Goal: Contribute content

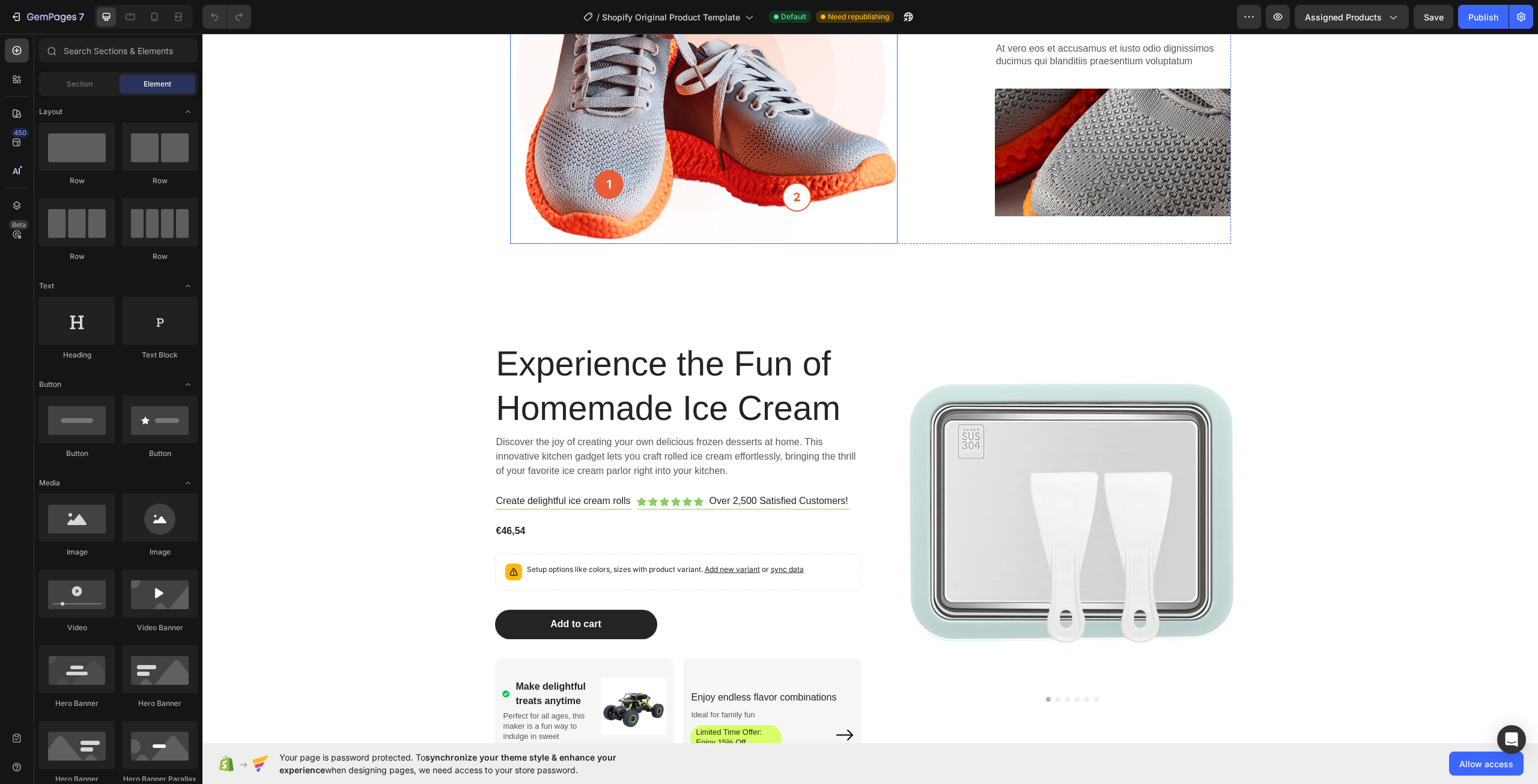
scroll to position [509, 0]
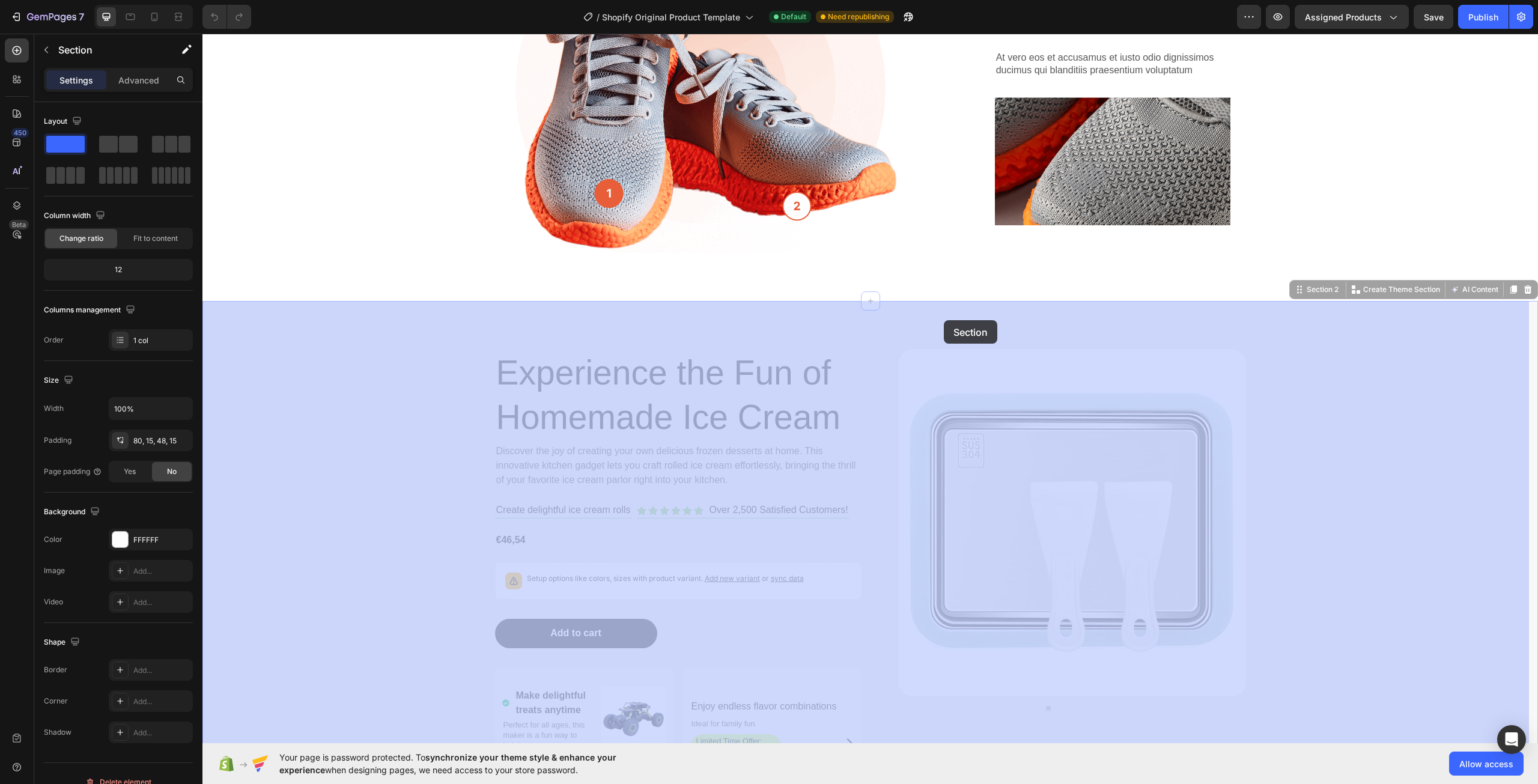
drag, startPoint x: 1094, startPoint y: 316, endPoint x: 952, endPoint y: 317, distance: 142.0
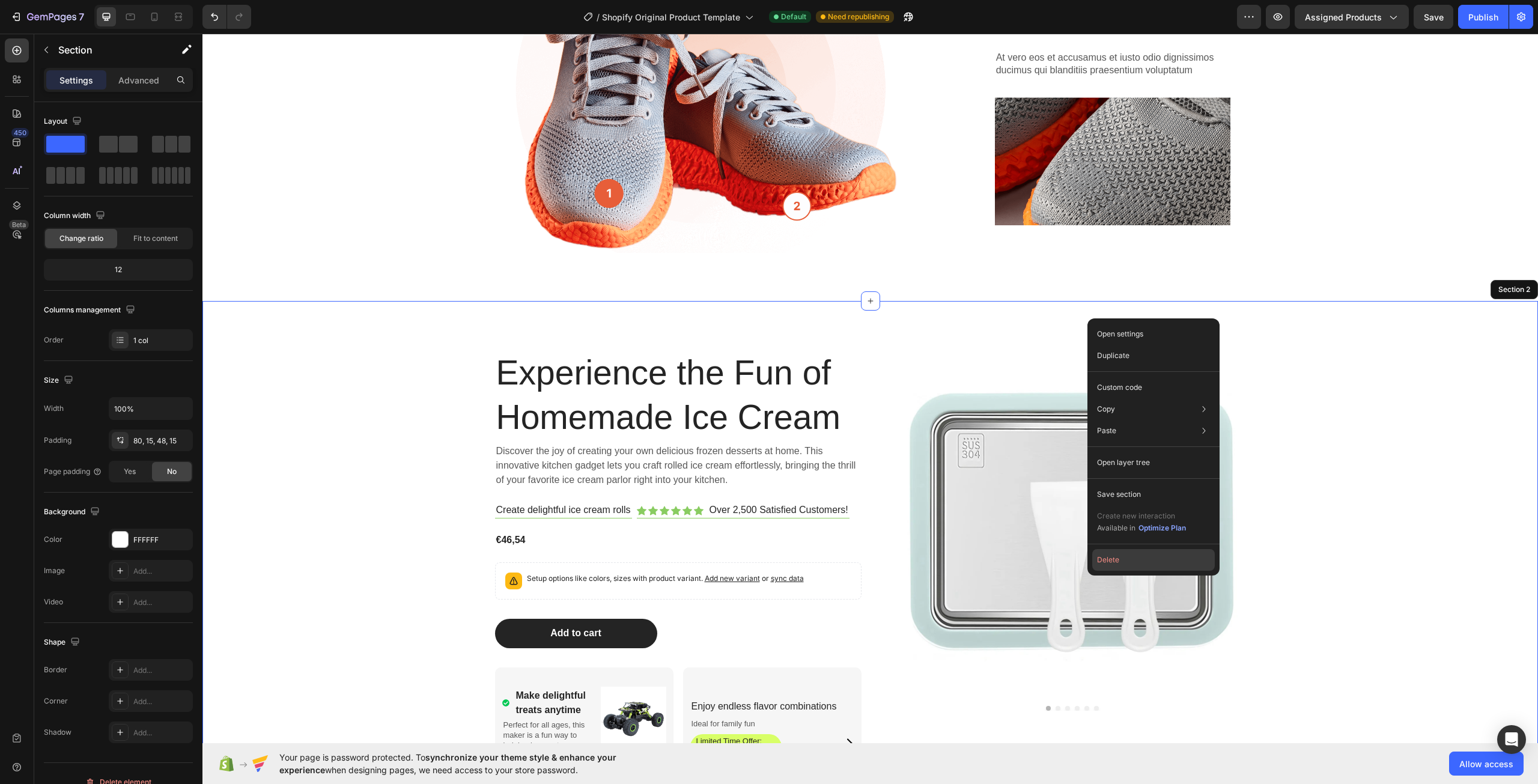
click at [1110, 563] on button "Delete" at bounding box center [1153, 560] width 123 height 21
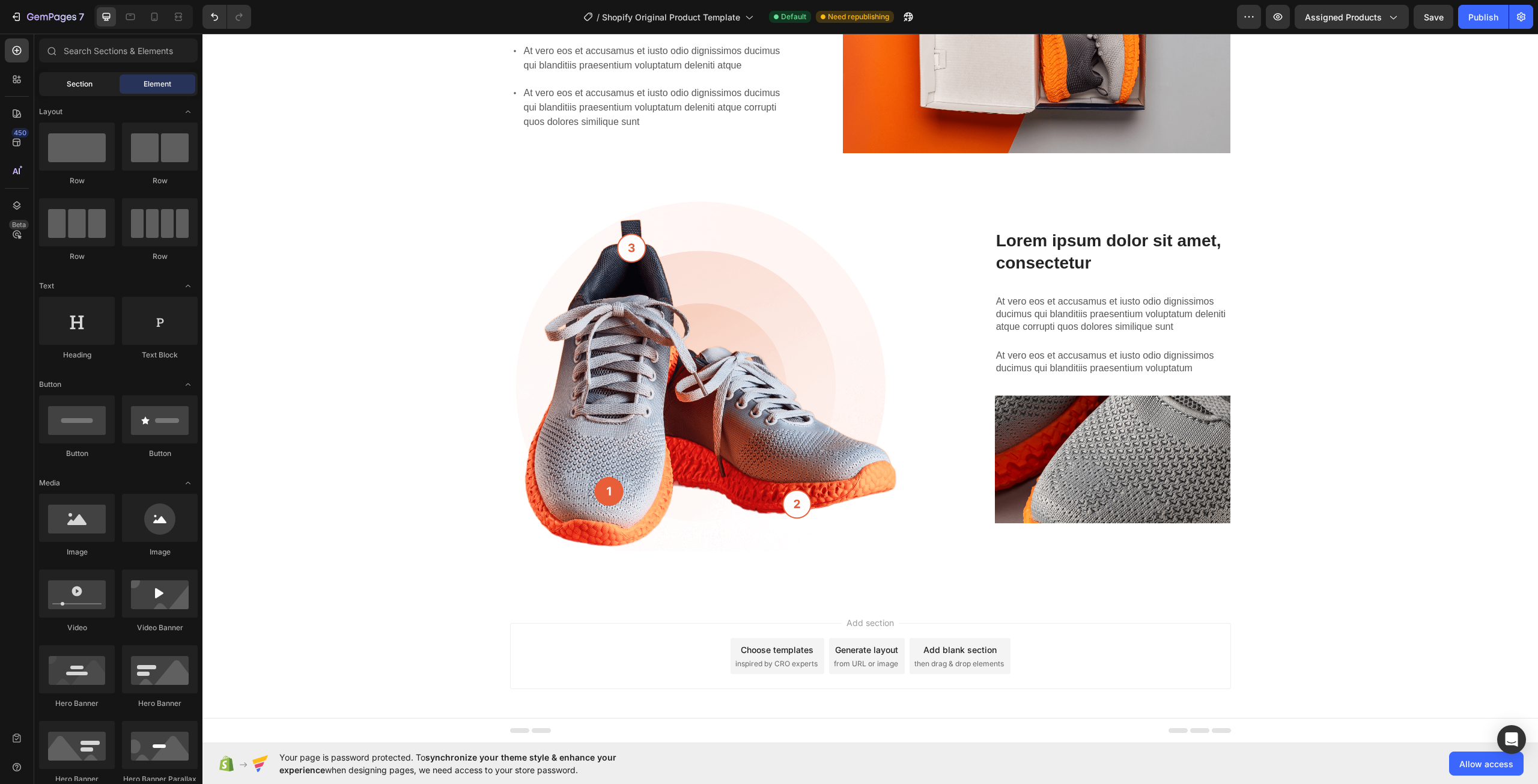
click at [61, 78] on div "Section" at bounding box center [79, 84] width 76 height 19
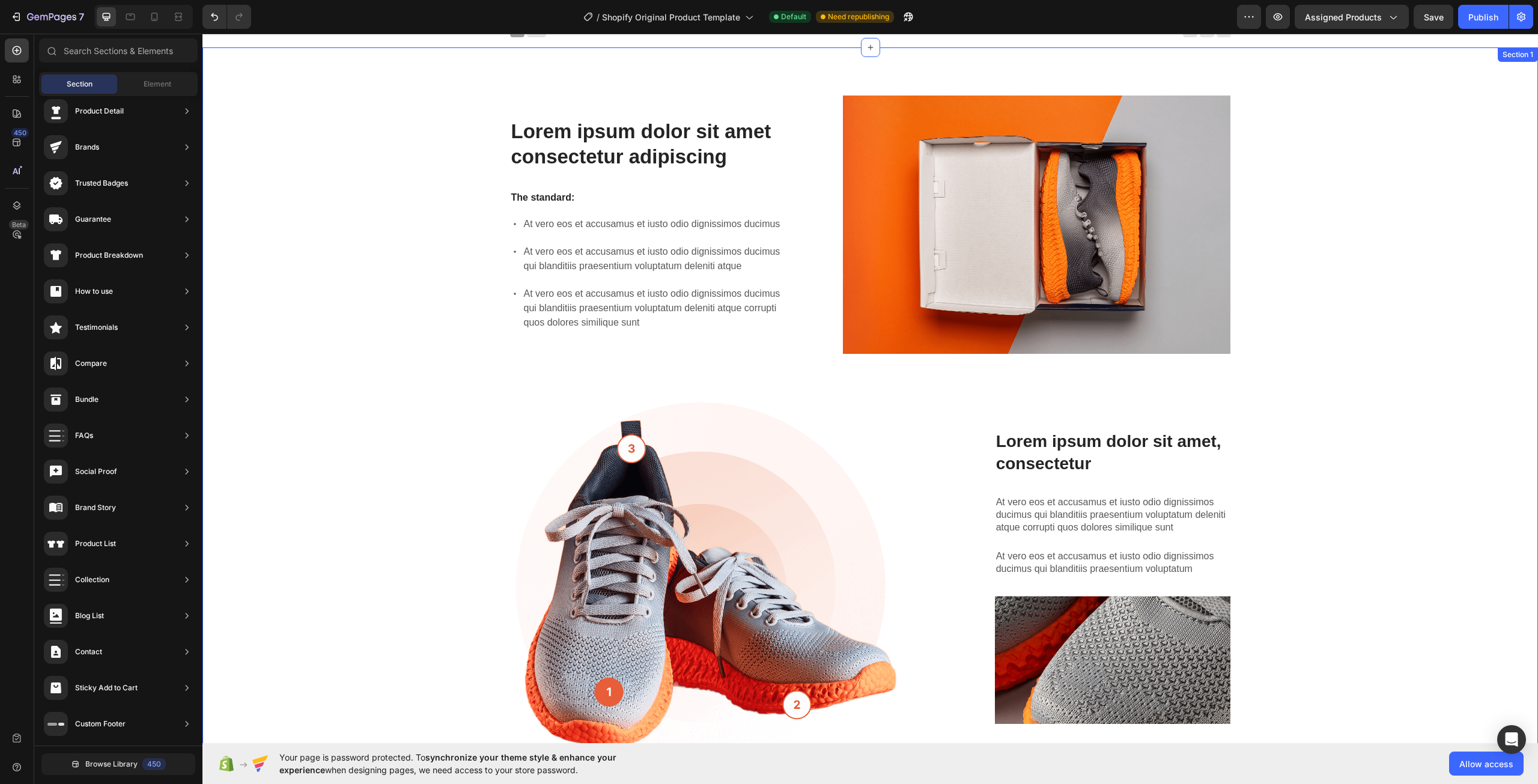
scroll to position [0, 0]
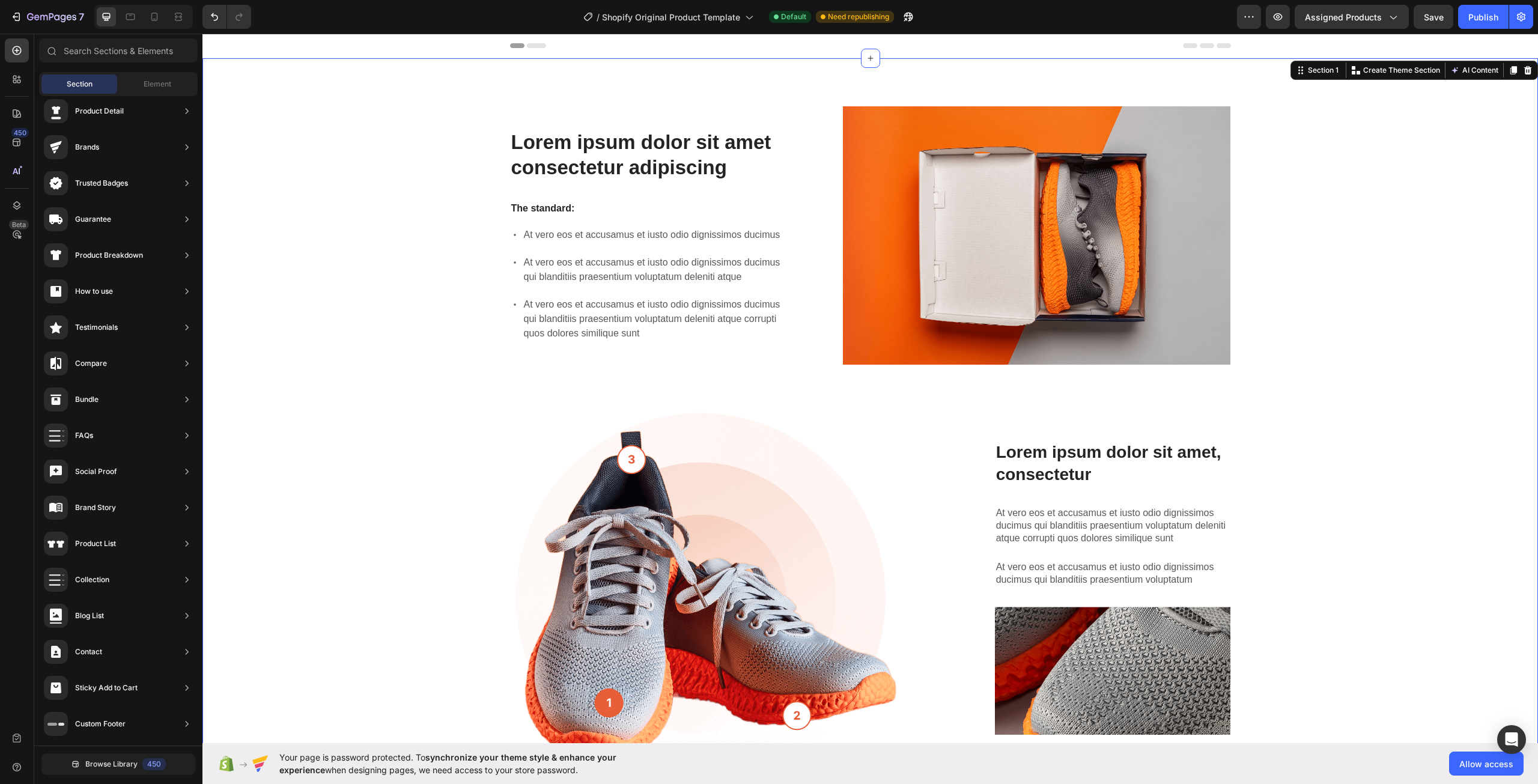
click at [1261, 72] on div "Lorem ipsum dolor sit amet consectetur adipiscing Heading The standard: Text Bl…" at bounding box center [870, 434] width 1335 height 752
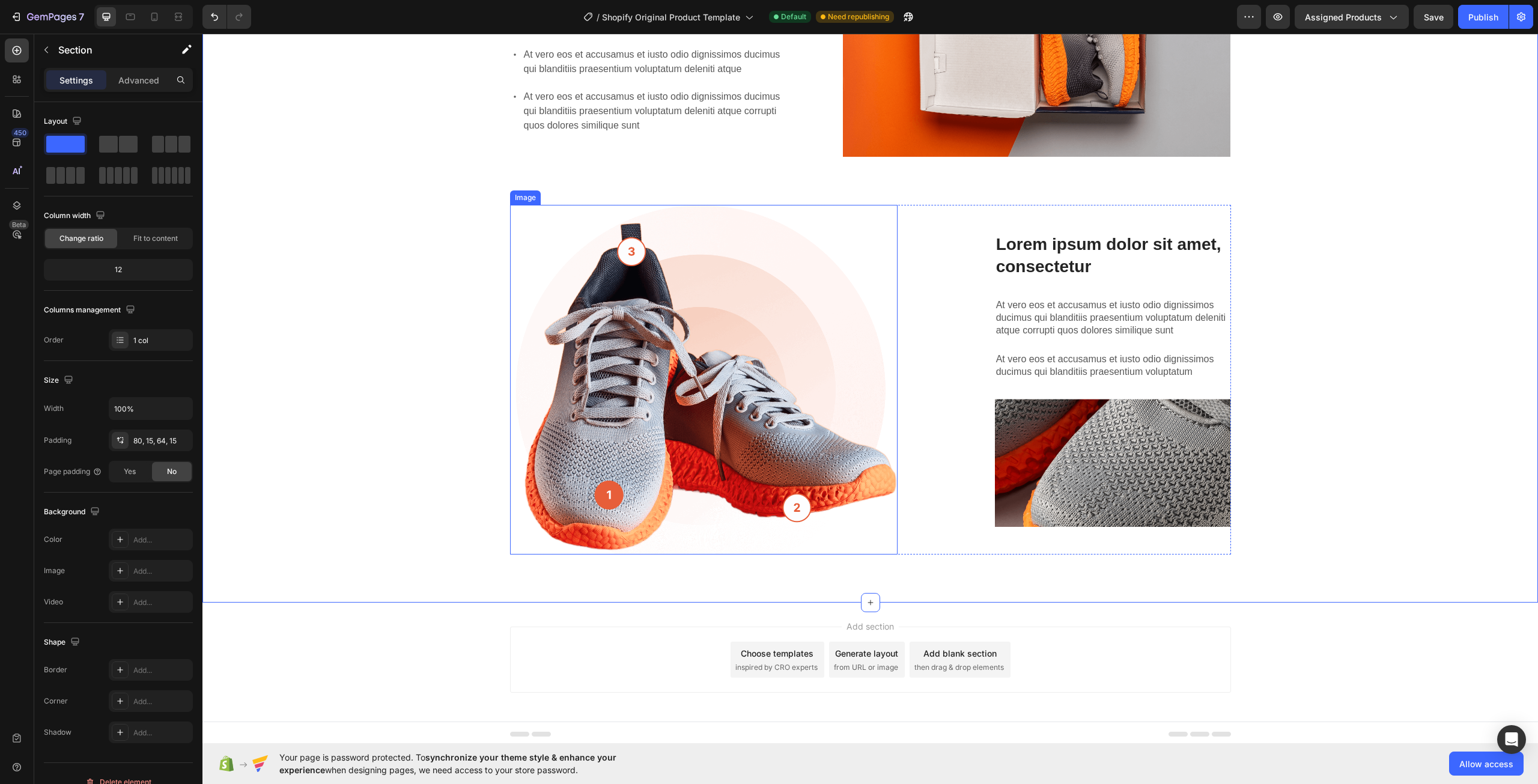
scroll to position [92, 0]
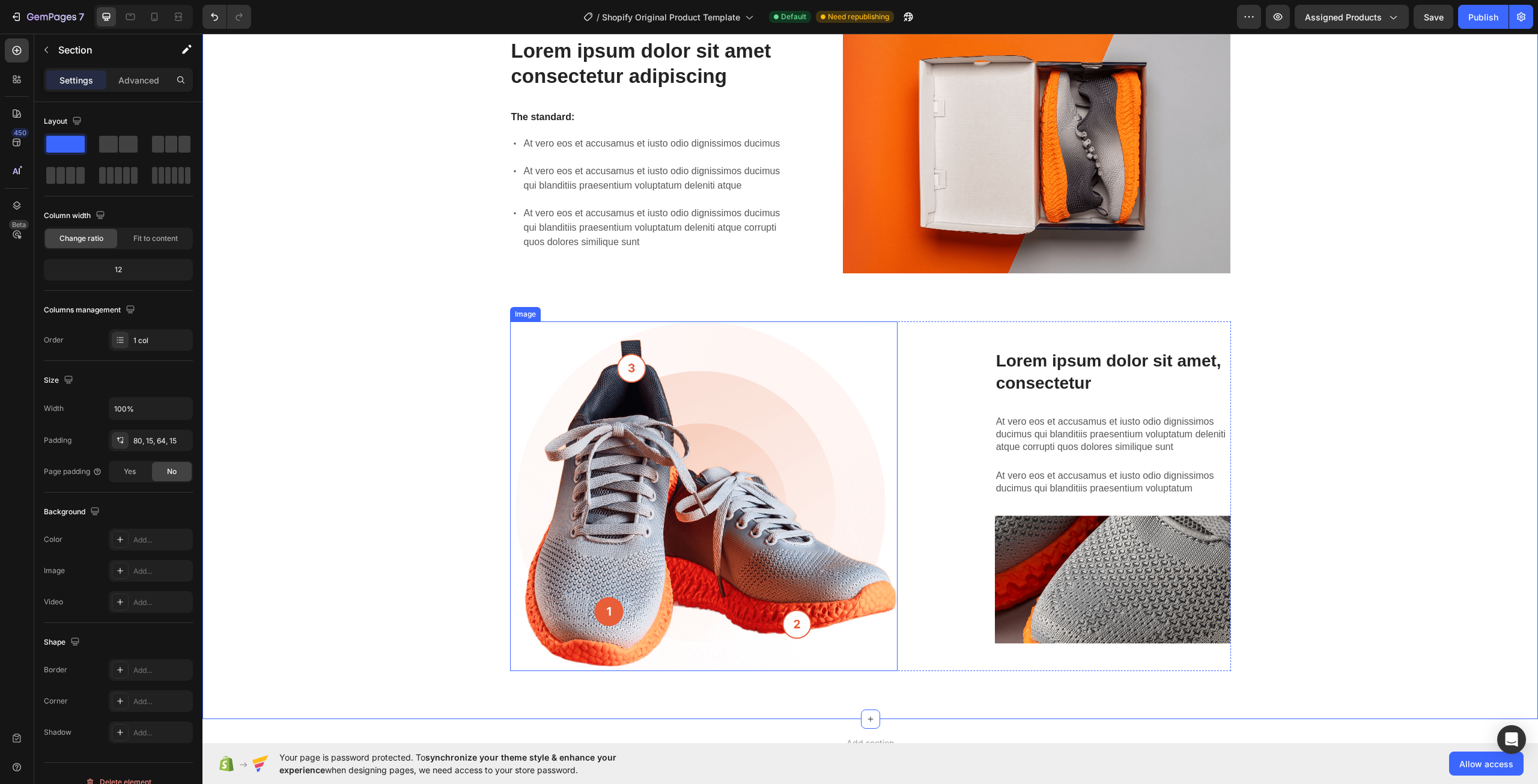
click at [711, 439] on img at bounding box center [704, 495] width 388 height 349
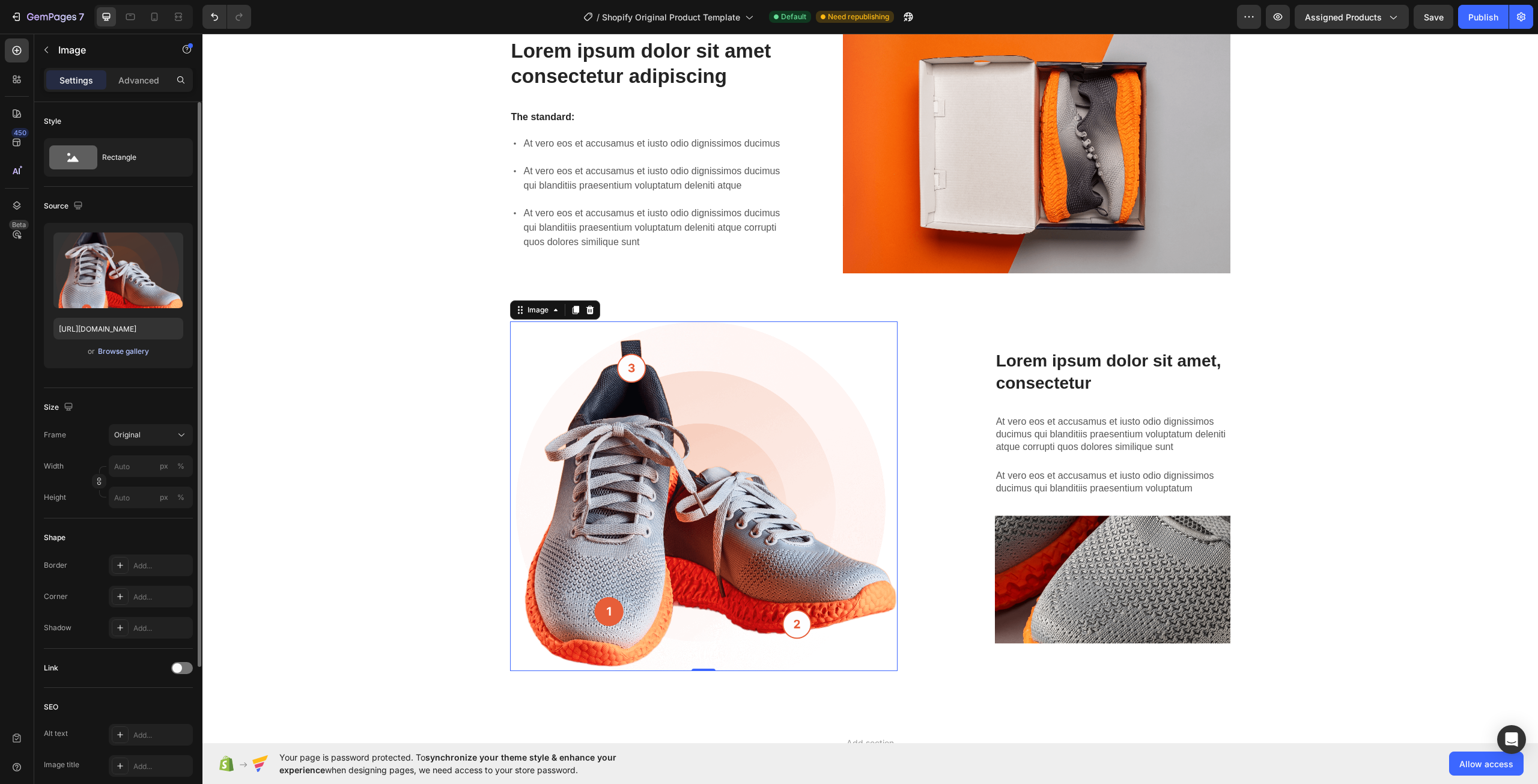
click at [124, 355] on div "Browse gallery" at bounding box center [123, 351] width 51 height 11
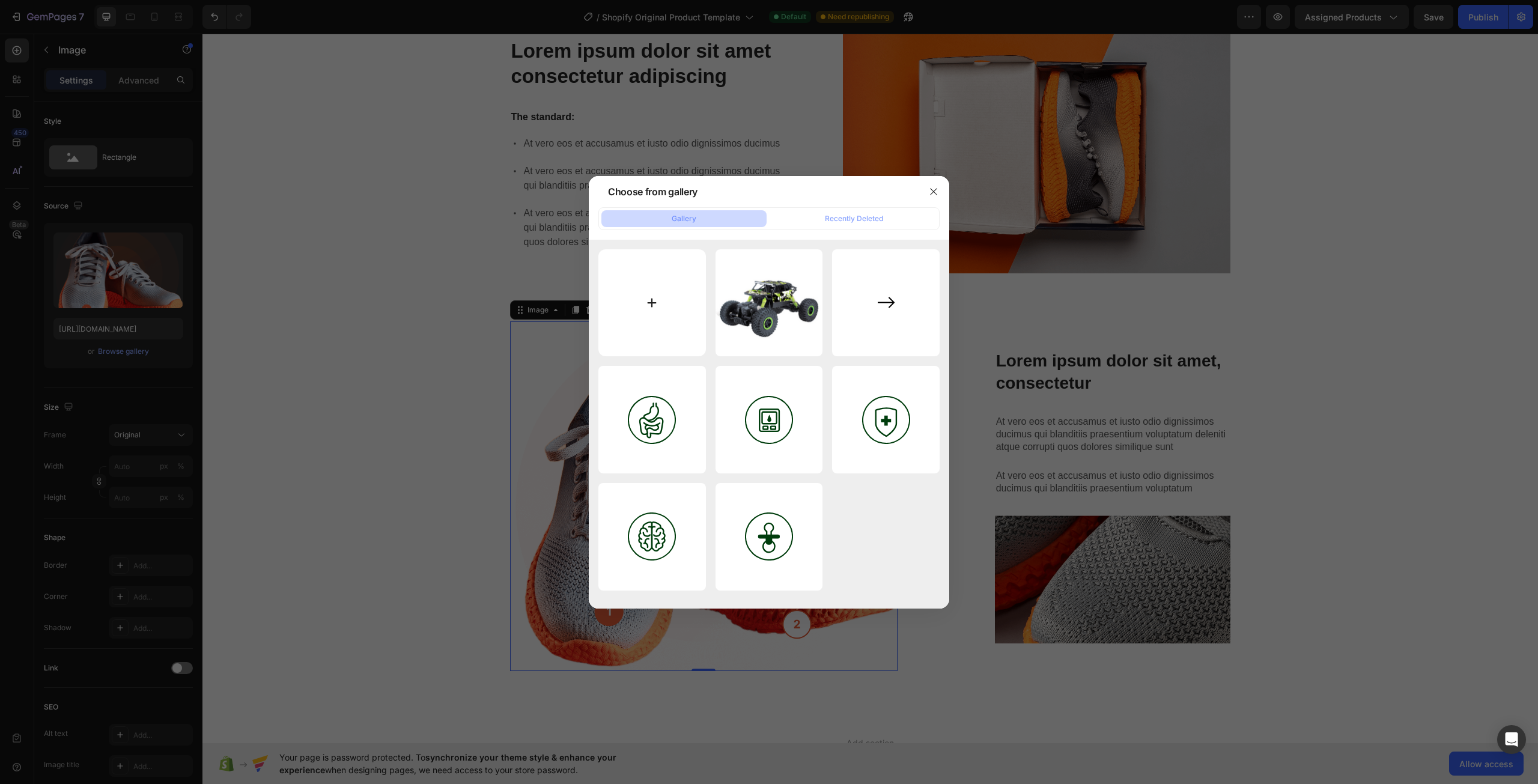
click at [686, 314] on input "file" at bounding box center [652, 303] width 108 height 108
type input "C:\fakepath\generated-image-5f6ca4cf-8513-4e1e-a0ba-113988c09a37 (1).png"
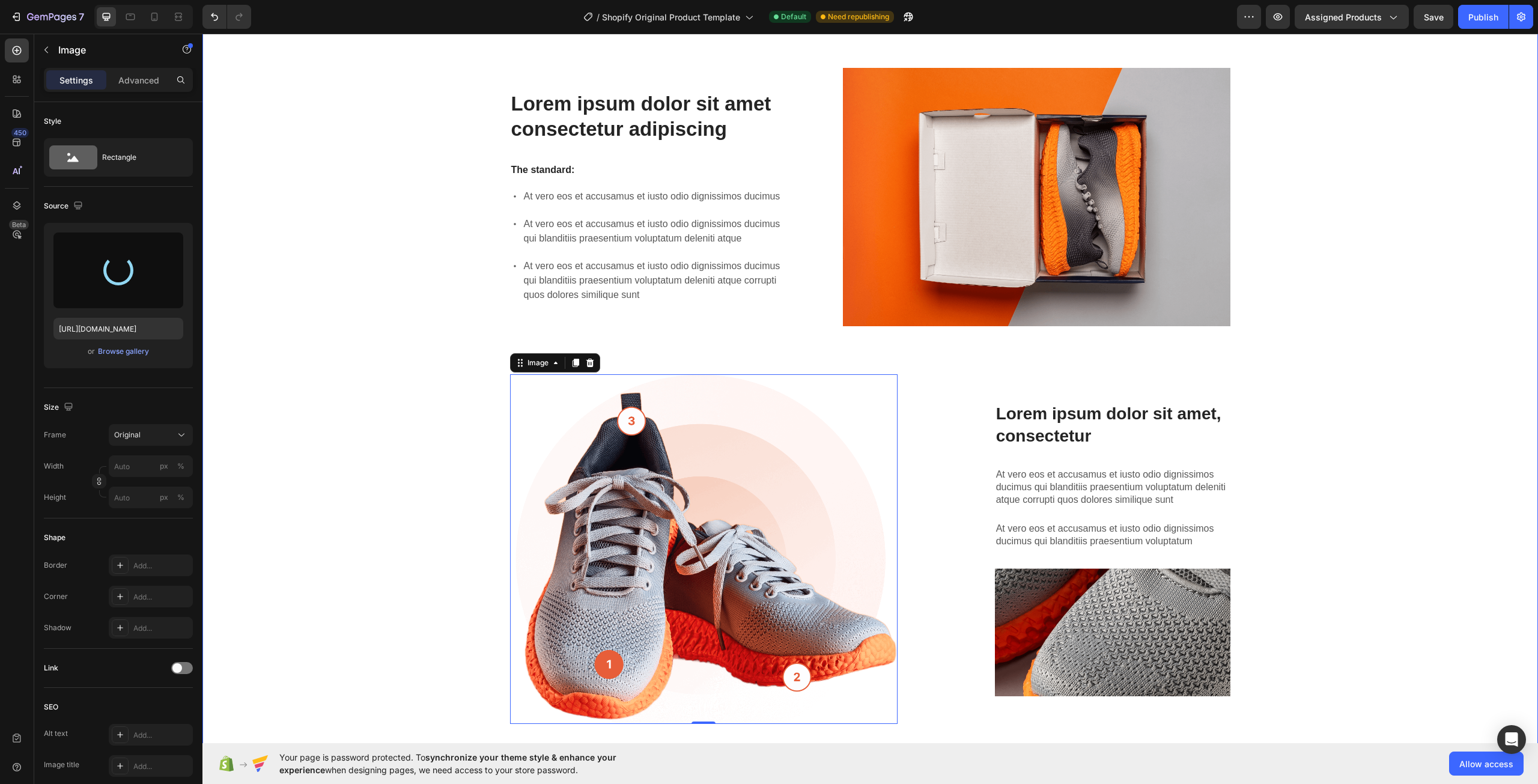
scroll to position [0, 0]
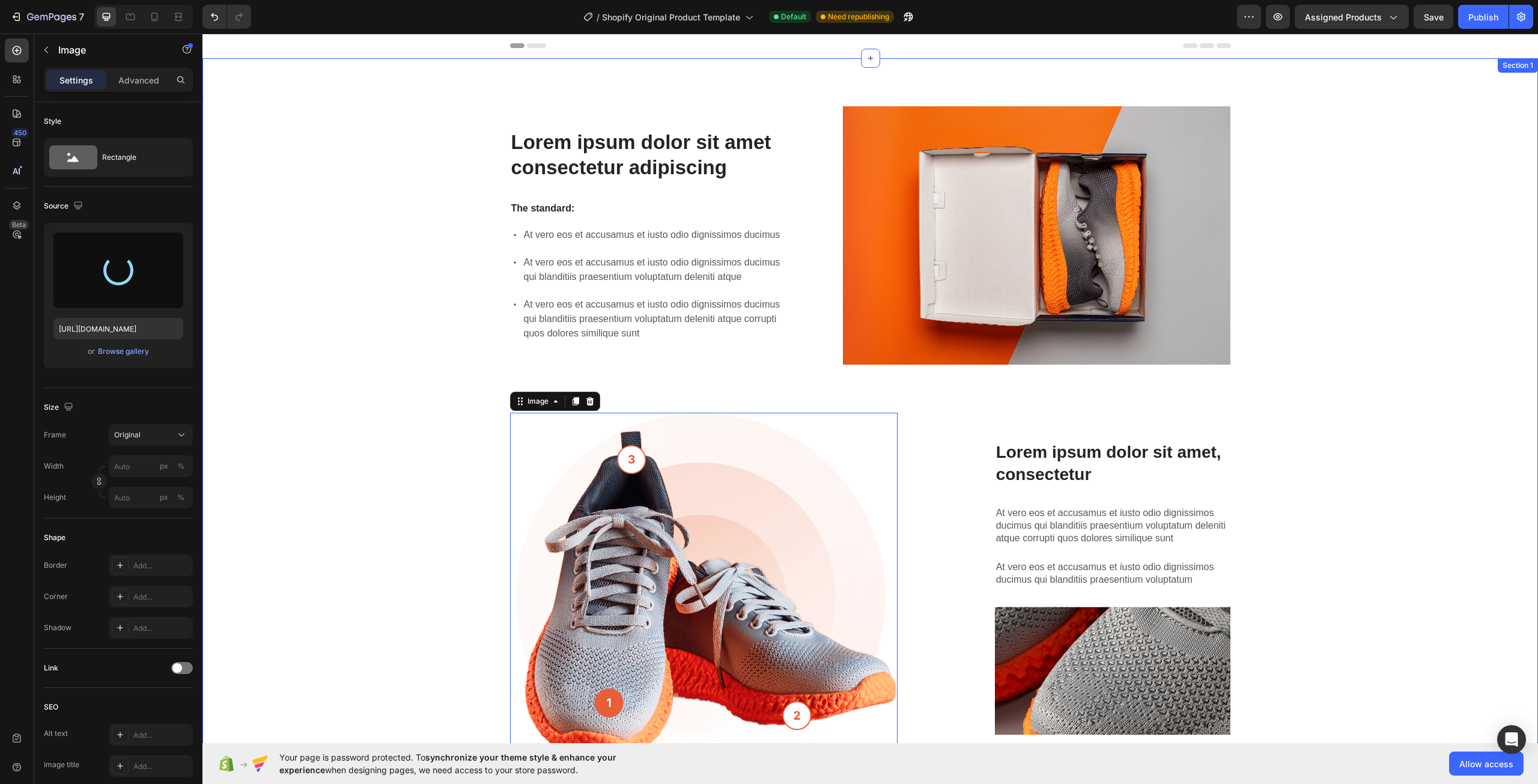
type input "[URL][DOMAIN_NAME]"
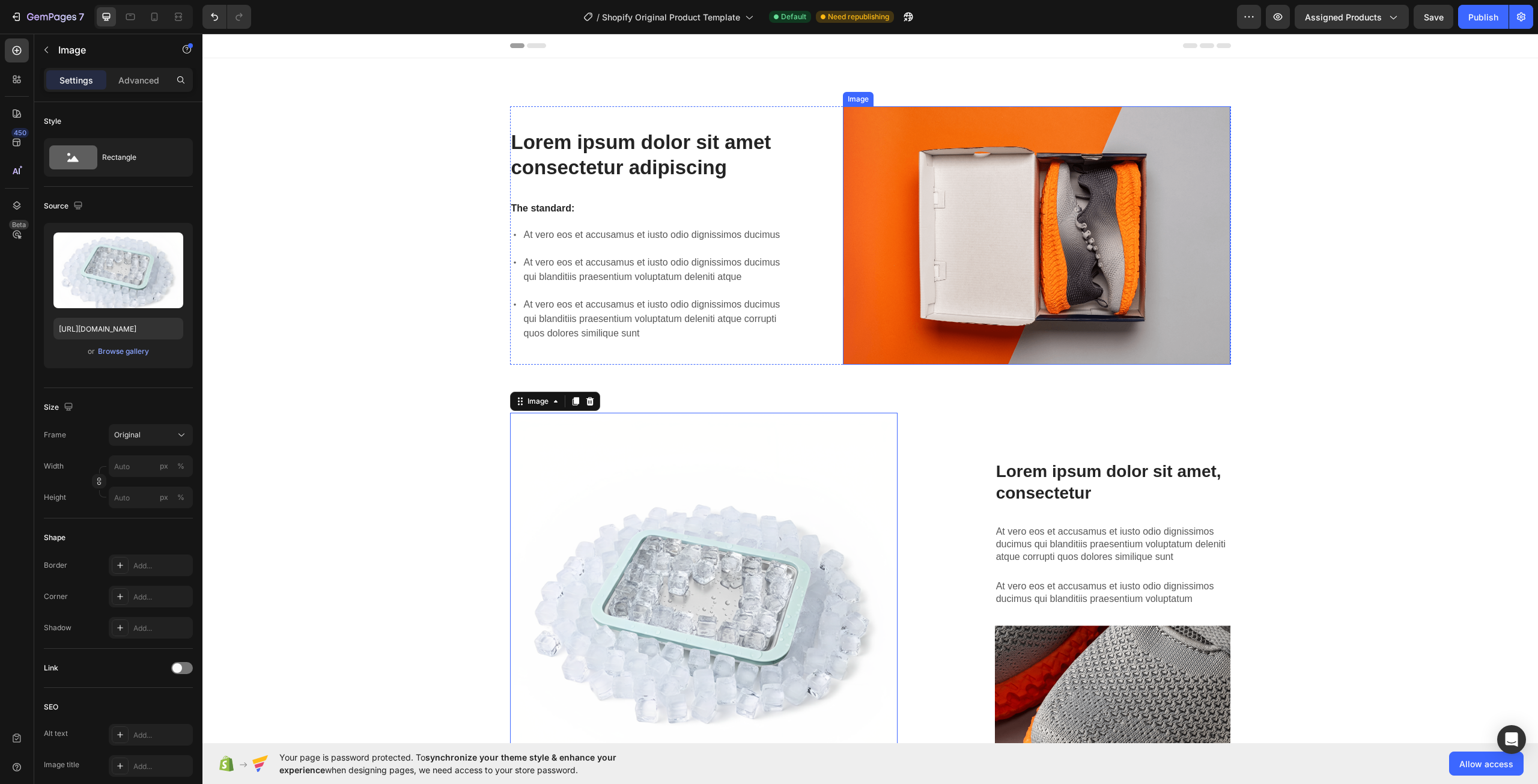
click at [1067, 241] on img at bounding box center [1036, 235] width 388 height 258
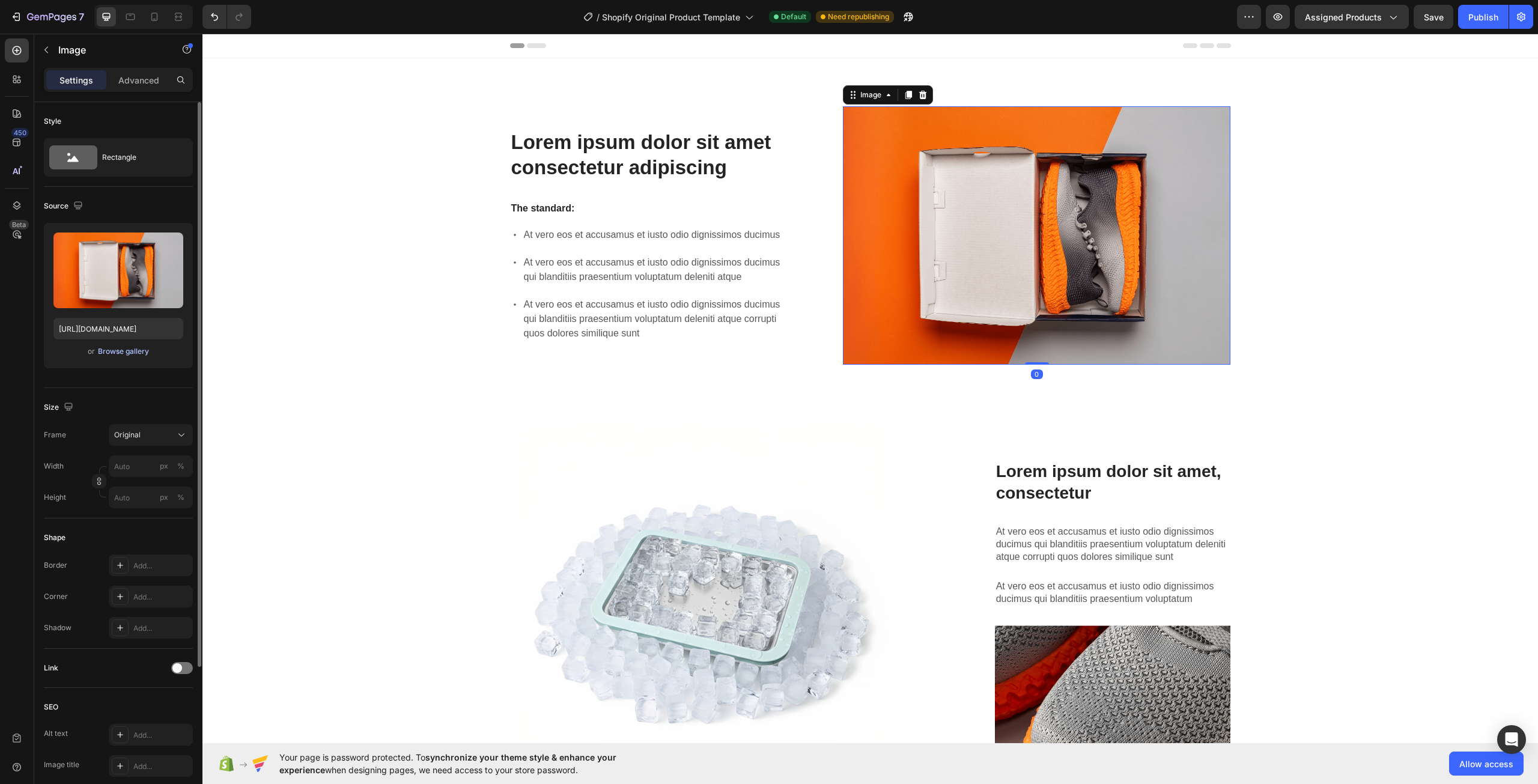
click at [134, 352] on div "Browse gallery" at bounding box center [123, 351] width 51 height 11
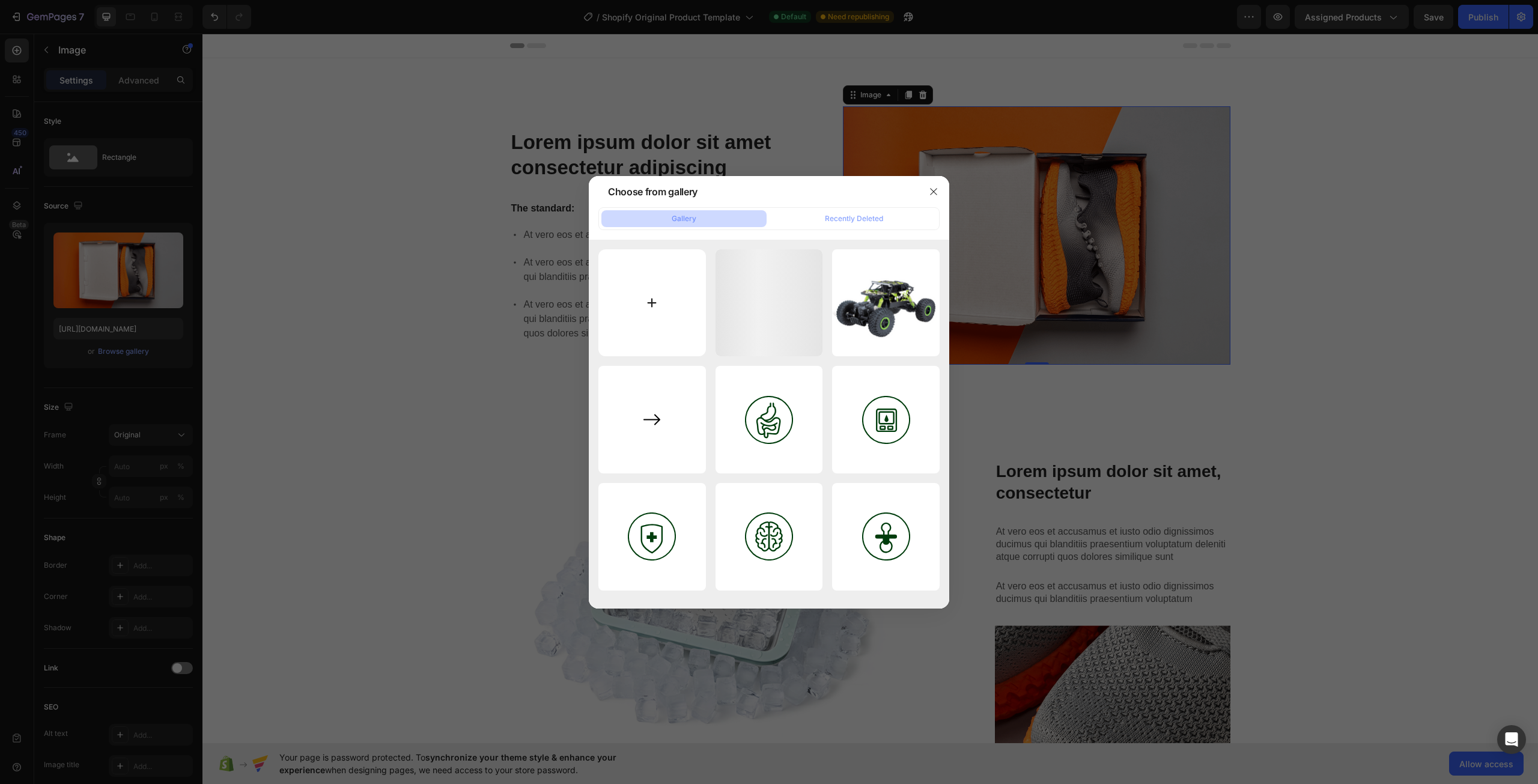
click at [650, 317] on input "file" at bounding box center [652, 303] width 108 height 108
type input "C:\fakepath\generated-image-5f6ca4cf-8513-4e1e-a0ba-113988c09a37.png"
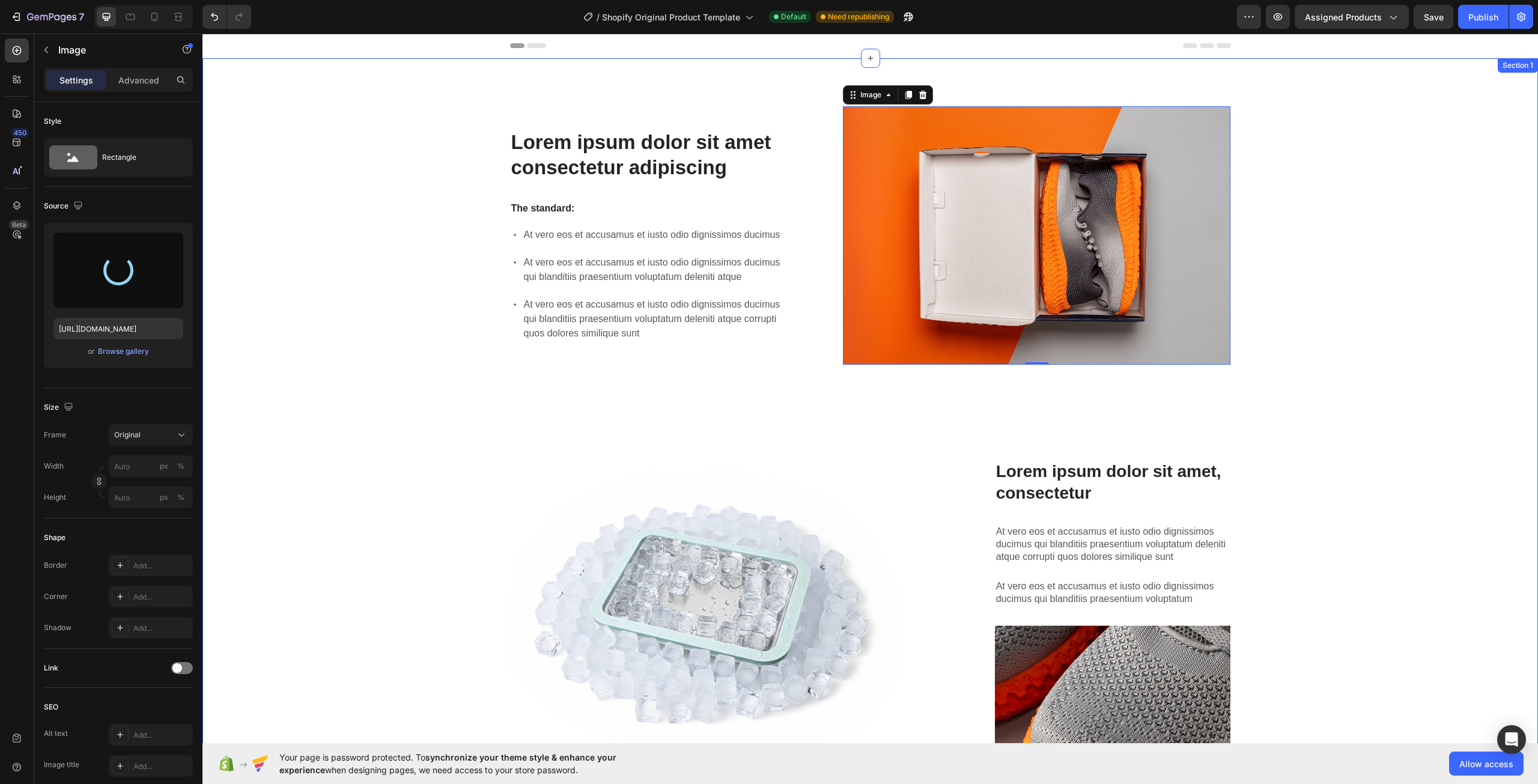
type input "[URL][DOMAIN_NAME]"
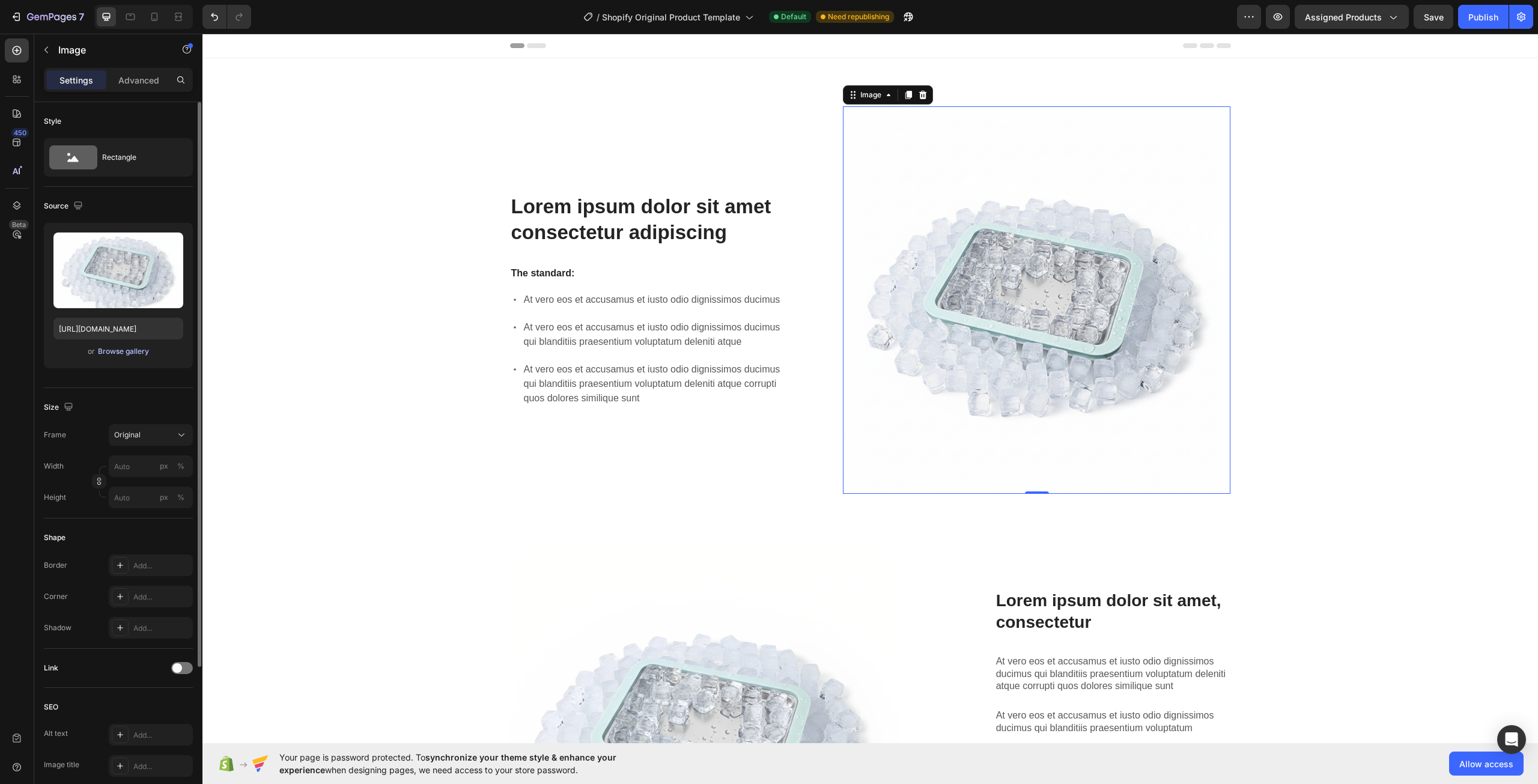
click at [146, 351] on div "Browse gallery" at bounding box center [123, 351] width 51 height 11
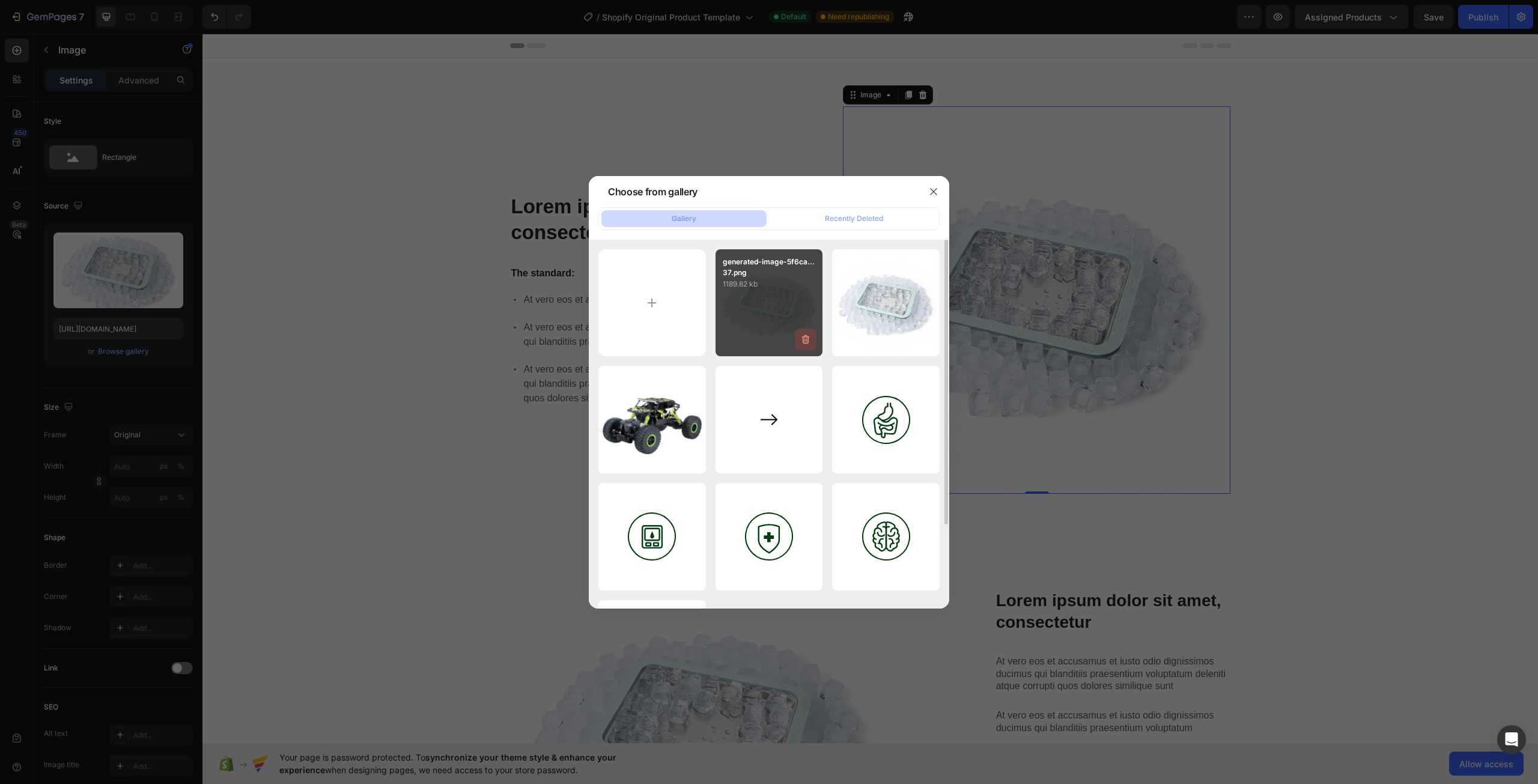
click at [808, 339] on icon "button" at bounding box center [806, 340] width 8 height 9
click at [800, 343] on div "Delete" at bounding box center [799, 342] width 22 height 11
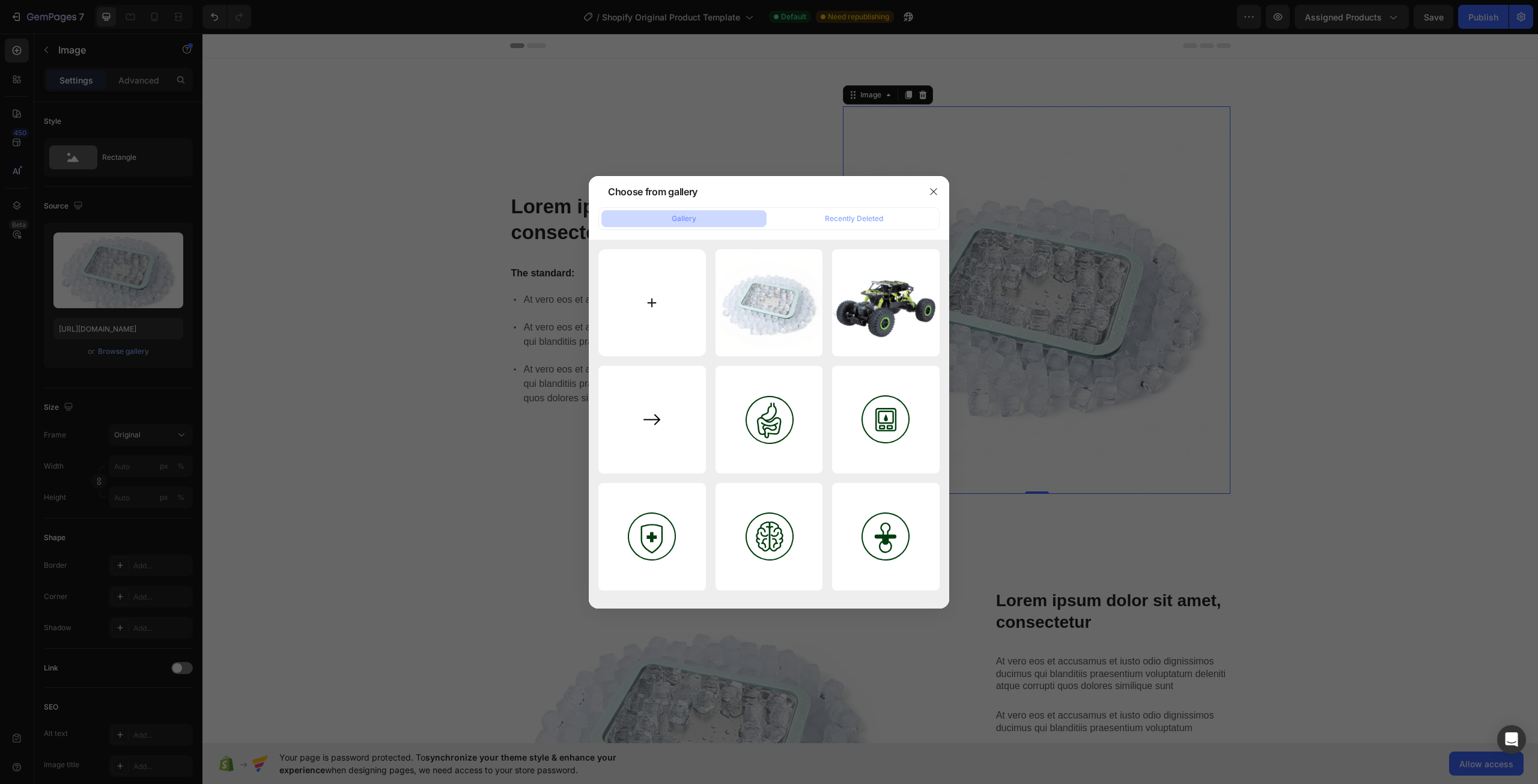
click at [659, 315] on input "file" at bounding box center [652, 303] width 108 height 108
type input "C:\fakepath\generated-image-524a5efe-06e5-4aa8-9932-21da0ef4436a.png"
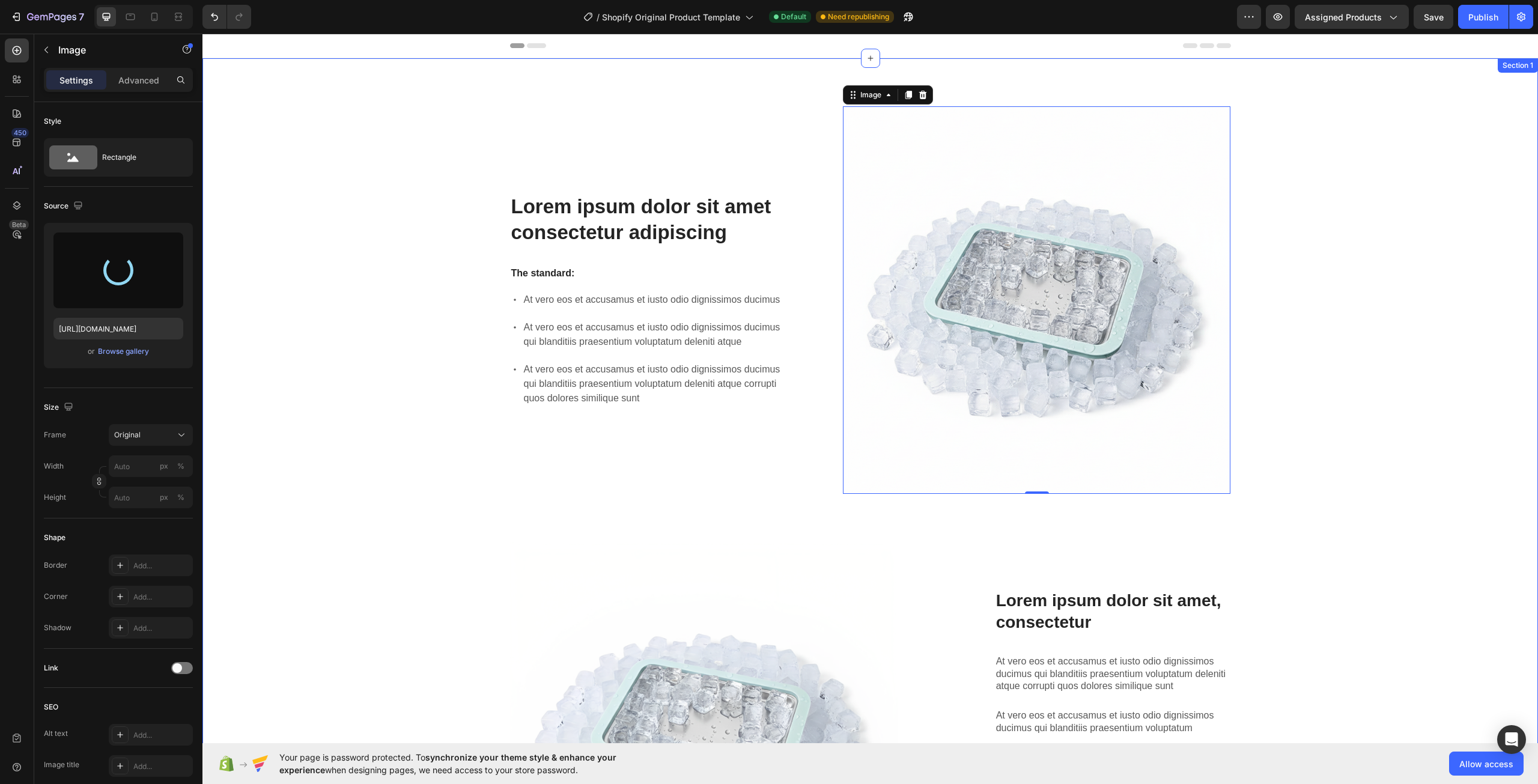
type input "[URL][DOMAIN_NAME]"
